Goal: Information Seeking & Learning: Learn about a topic

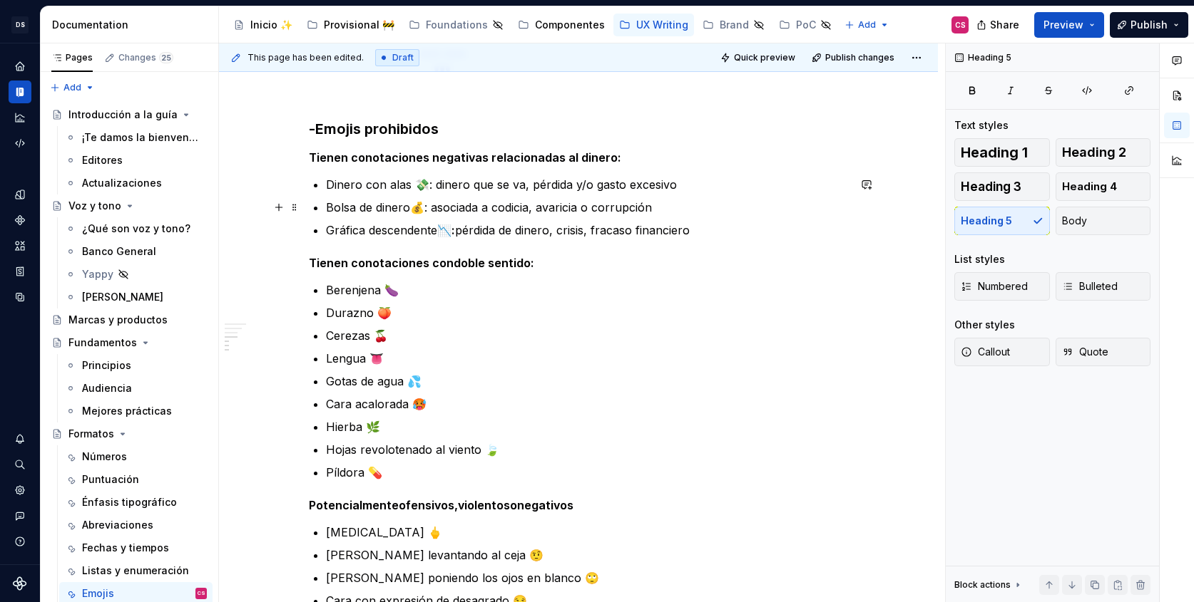
scroll to position [378, 0]
click at [437, 185] on p "Dinero con alas 💸: dinero que se va, pérdida y/o gasto excesivo" at bounding box center [587, 184] width 522 height 17
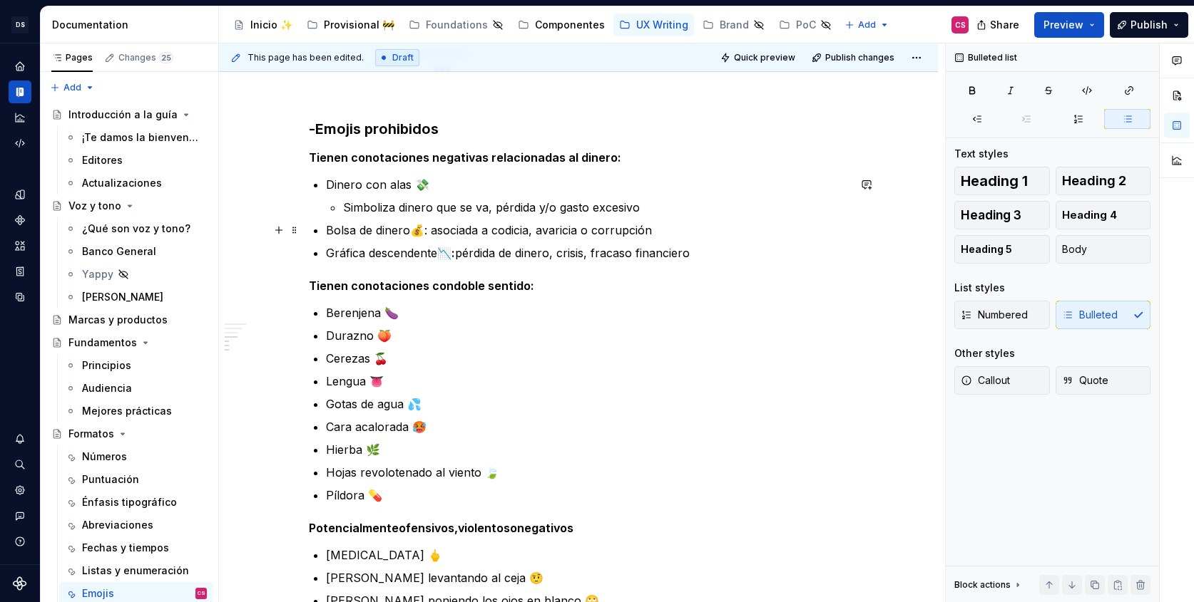
click at [436, 230] on p "Bolsa de dinero 💰 : asociada a codicia, avaricia o corrupción" at bounding box center [587, 230] width 522 height 17
drag, startPoint x: 438, startPoint y: 230, endPoint x: 426, endPoint y: 230, distance: 11.4
click at [426, 230] on p "Bolsa de dinero 💰 : asociada a codicia, avaricia o corrupción" at bounding box center [587, 230] width 522 height 17
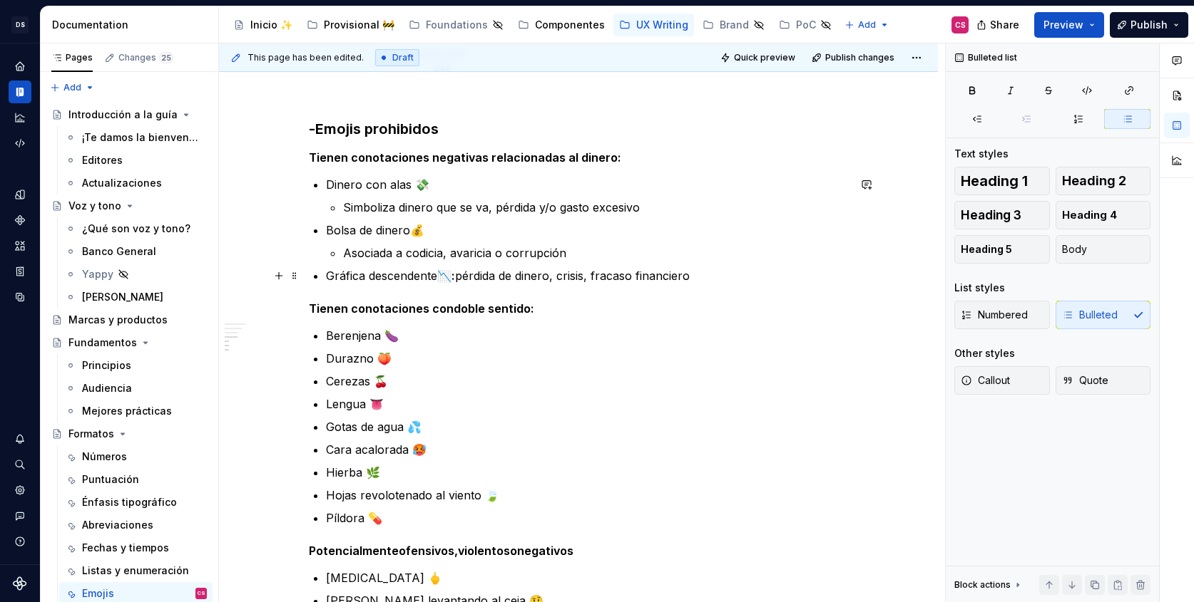
click at [468, 275] on p "Gráfica descendente 📉: pérdida de dinero, crisis, fracaso financiero" at bounding box center [587, 275] width 522 height 17
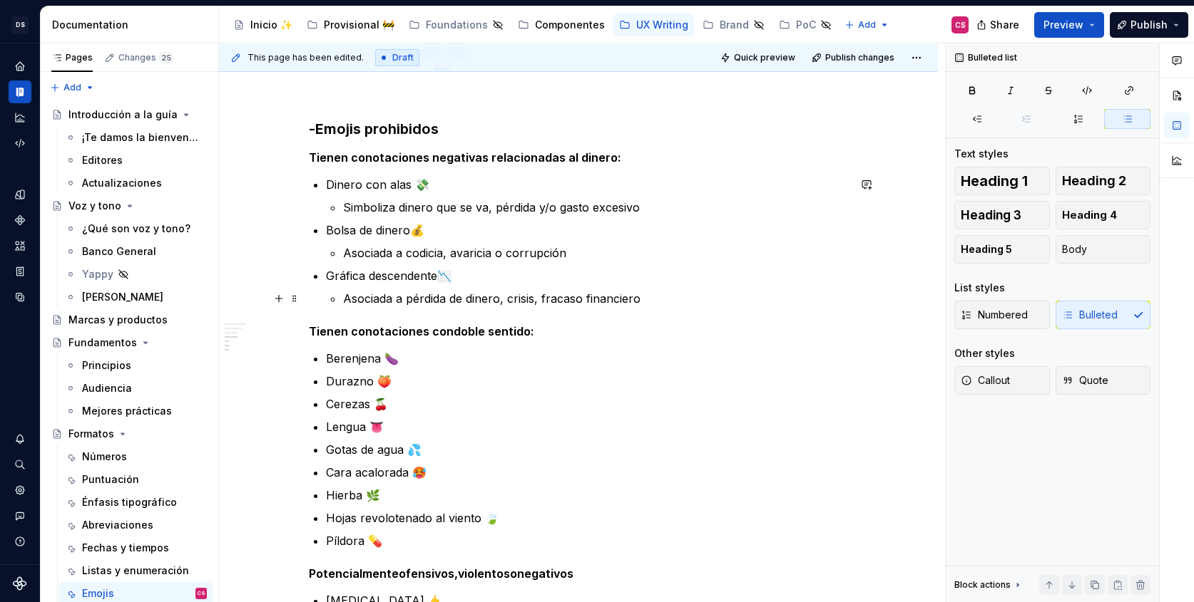
click at [657, 301] on p "Asociada a pérdida de dinero, crisis, fracaso financiero" at bounding box center [595, 298] width 505 height 17
click at [543, 300] on p "Asociada a pérdida de dinero, crisis, fracaso financiero" at bounding box center [595, 298] width 505 height 17
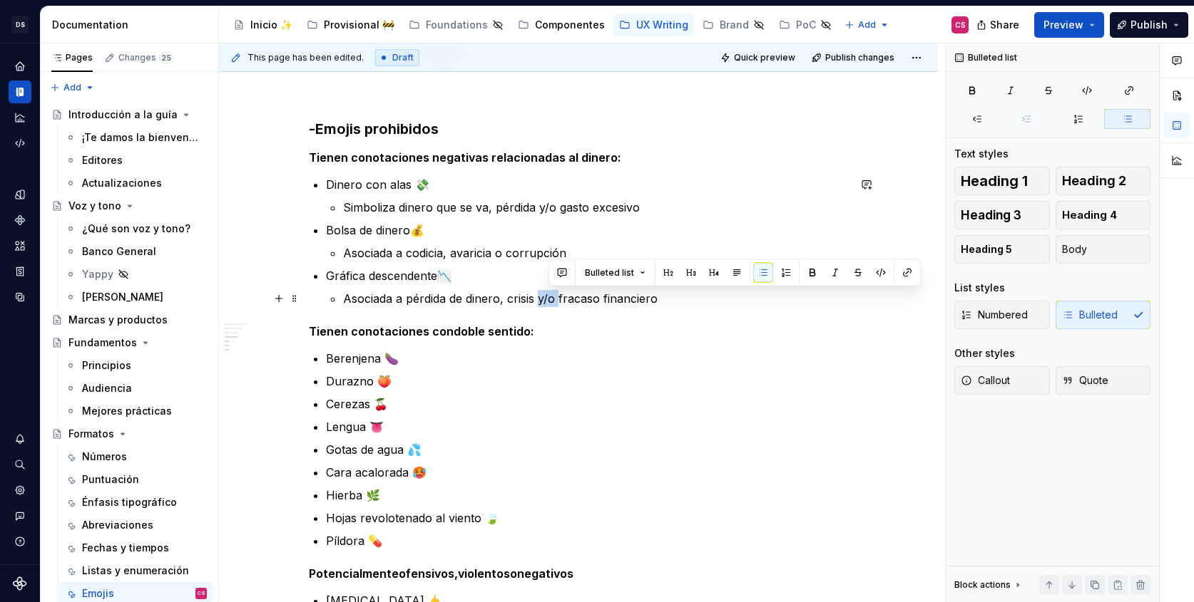
drag, startPoint x: 562, startPoint y: 297, endPoint x: 545, endPoint y: 296, distance: 17.2
click at [545, 296] on p "Asociada a pérdida de dinero, crisis y/o fracaso financiero" at bounding box center [595, 298] width 505 height 17
click at [553, 298] on p "Asociada a pérdida de dinero, crisis y/o fracaso financiero" at bounding box center [595, 298] width 505 height 17
drag, startPoint x: 550, startPoint y: 299, endPoint x: 558, endPoint y: 300, distance: 7.3
click at [558, 300] on p "Asociada a pérdida de dinero, crisis y/o fracaso financiero" at bounding box center [595, 298] width 505 height 17
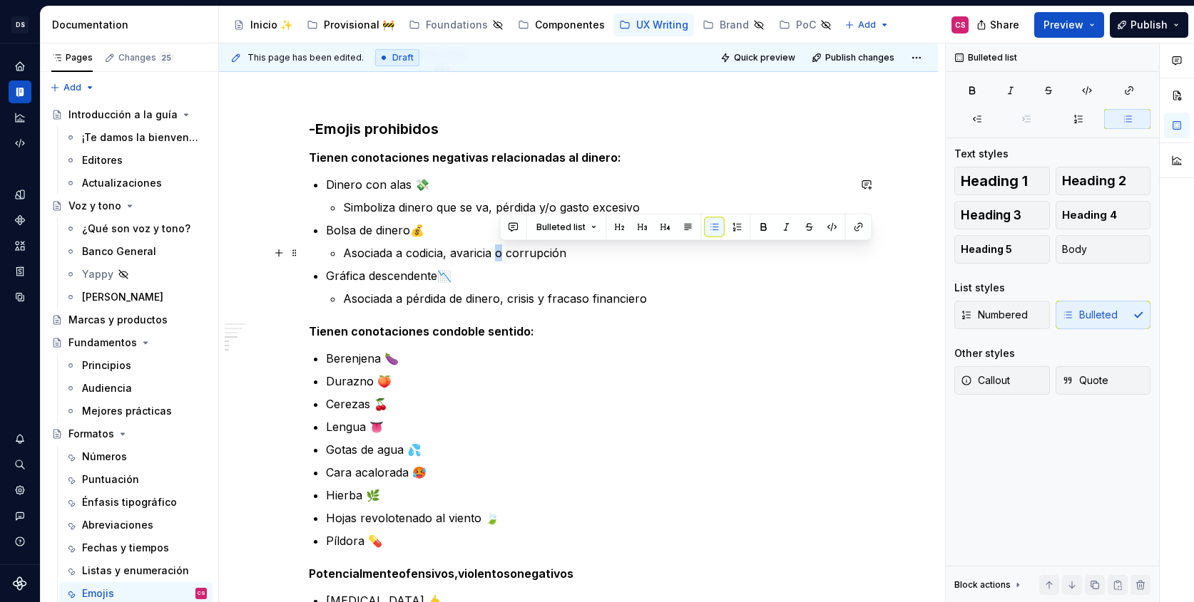
click at [504, 252] on p "Asociada a codicia, avaricia o corrupción" at bounding box center [595, 253] width 505 height 17
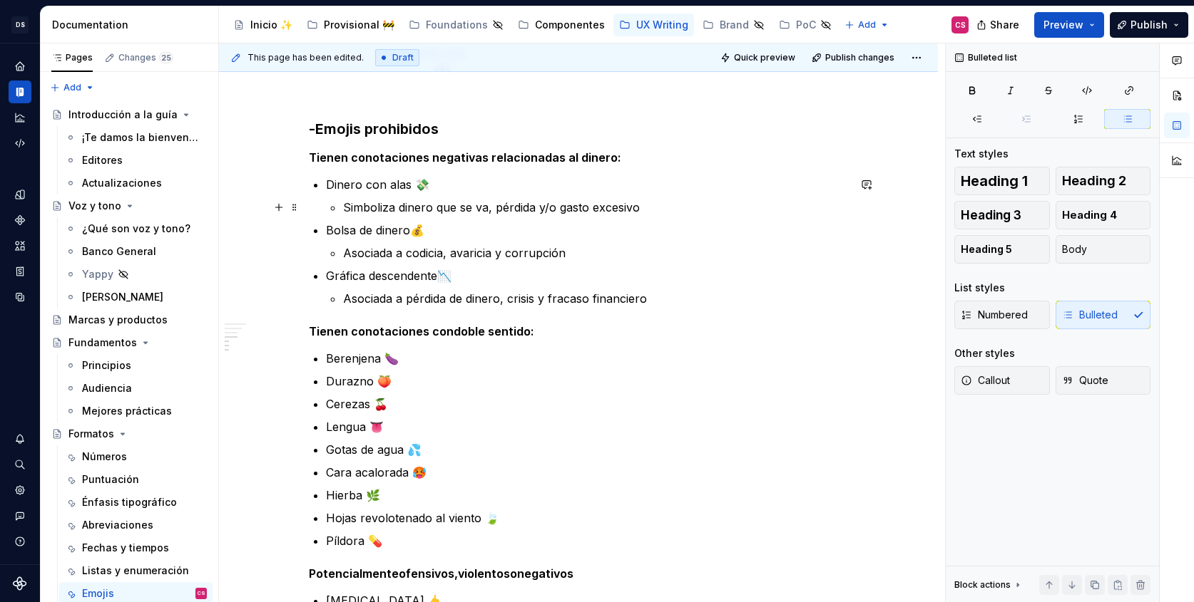
click at [557, 206] on p "Simboliza dinero que se va, pérdida y/o gasto excesivo" at bounding box center [595, 207] width 505 height 17
click at [367, 207] on p "Simboliza dinero que se va, pérdida y gasto excesivo" at bounding box center [595, 207] width 505 height 17
click at [401, 366] on p "Berenjena 🍆" at bounding box center [587, 358] width 522 height 17
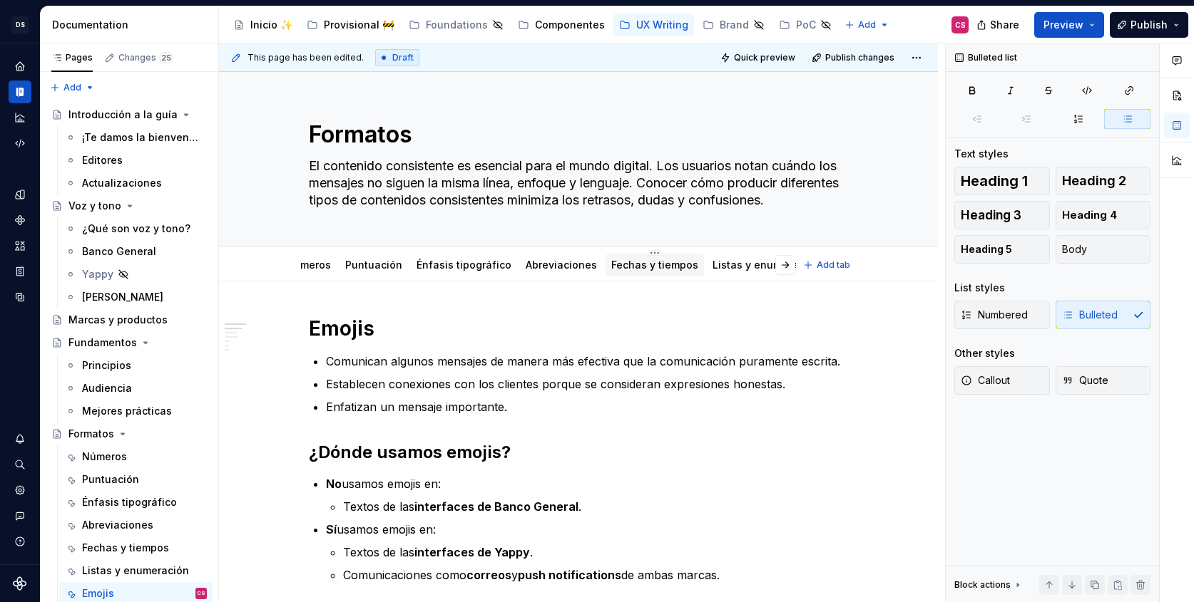
scroll to position [0, 0]
click at [739, 266] on link "Listas y enumeración" at bounding box center [791, 265] width 107 height 12
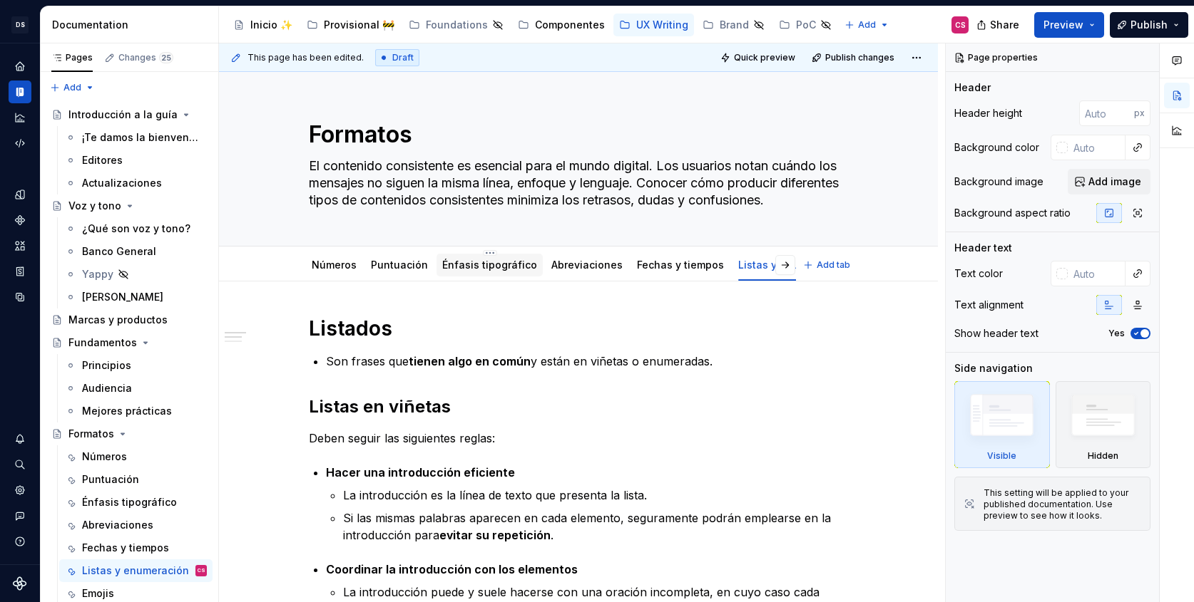
click at [479, 270] on link "Énfasis tipográfico" at bounding box center [489, 265] width 95 height 12
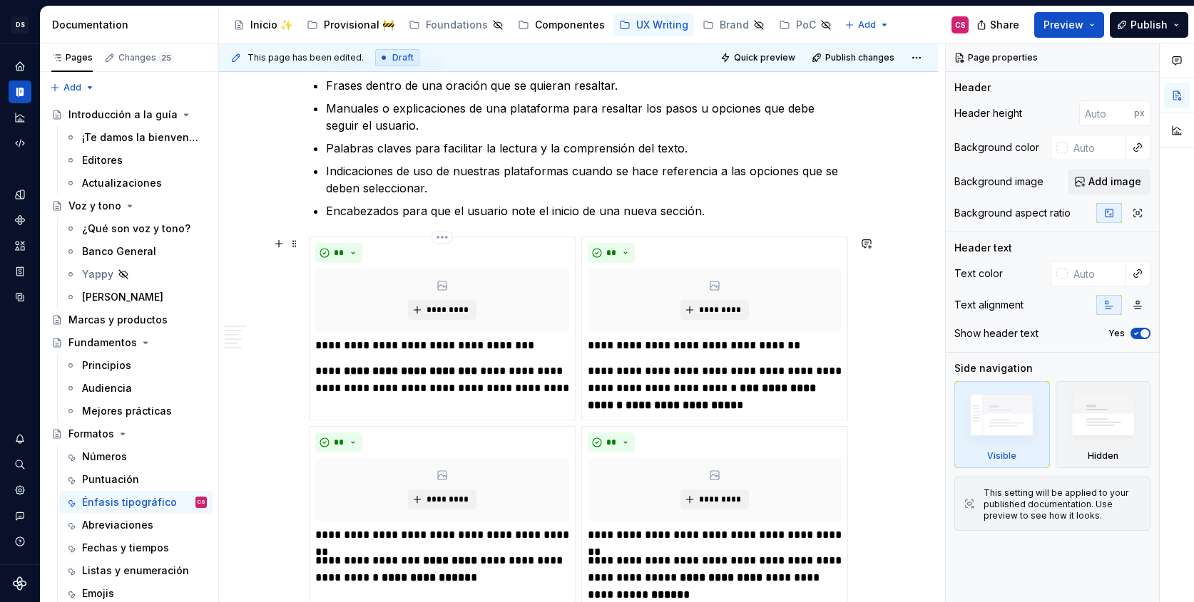
scroll to position [647, 0]
type textarea "*"
